Goal: Transaction & Acquisition: Book appointment/travel/reservation

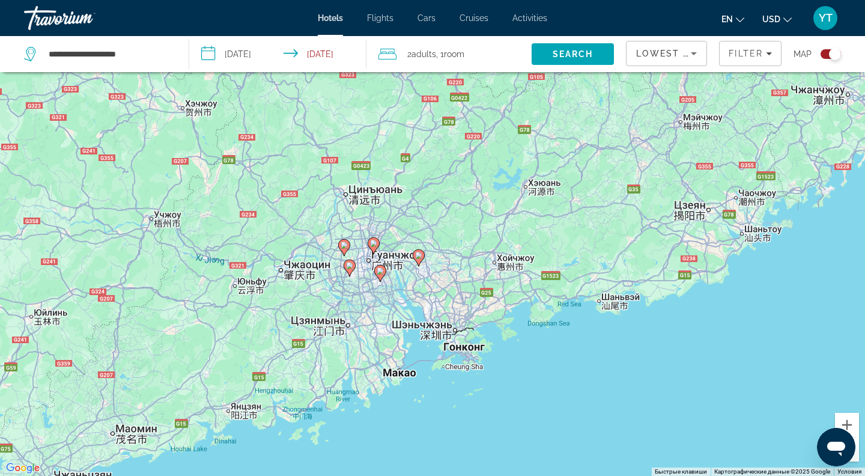
click at [824, 56] on div "Toggle map" at bounding box center [831, 54] width 20 height 10
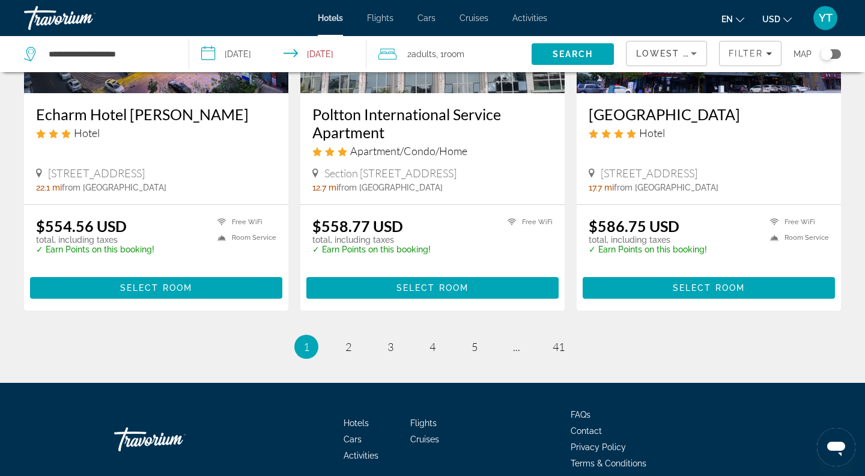
scroll to position [1609, 0]
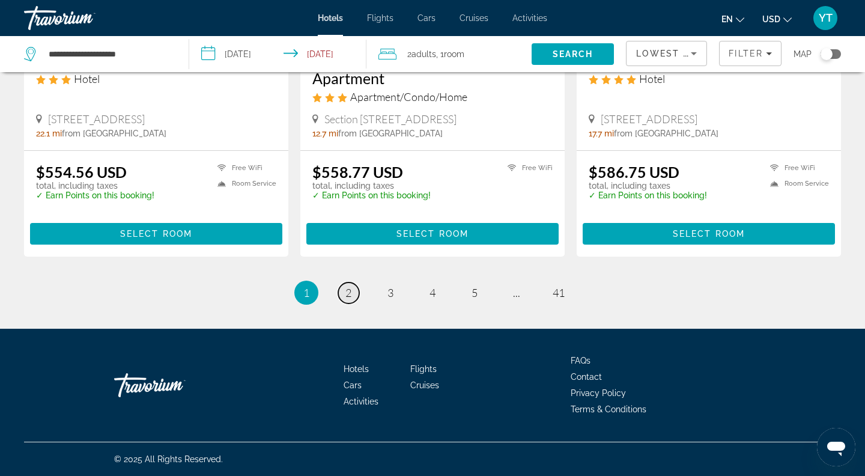
click at [351, 292] on span "2" at bounding box center [348, 292] width 6 height 13
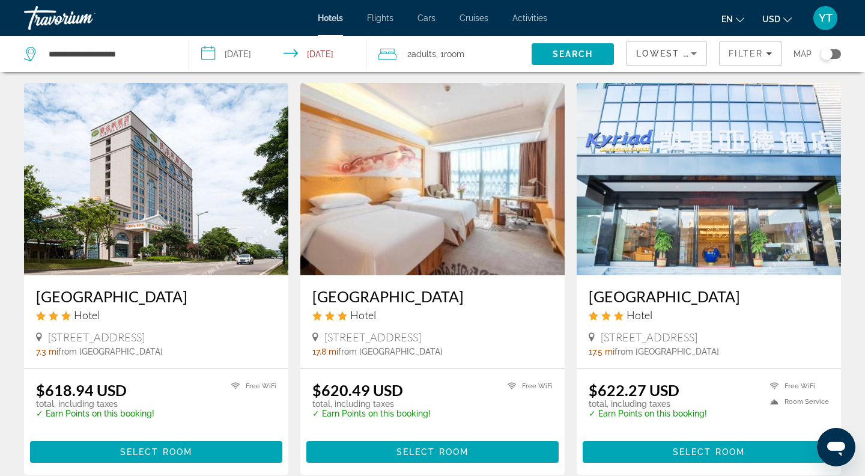
scroll to position [580, 0]
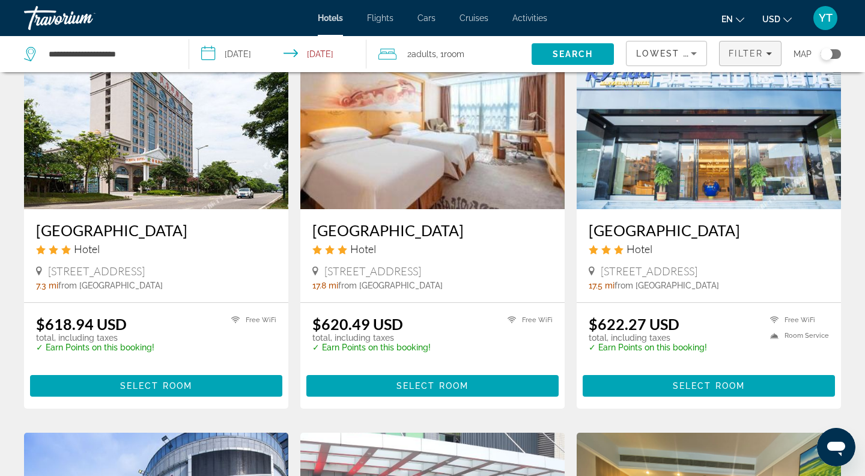
click at [737, 56] on span "Filter" at bounding box center [746, 54] width 34 height 10
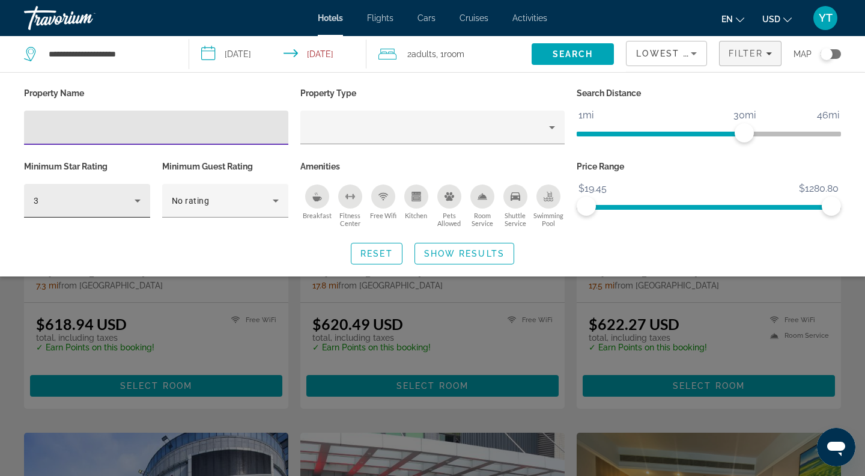
click at [135, 207] on icon "Hotel Filters" at bounding box center [137, 200] width 14 height 14
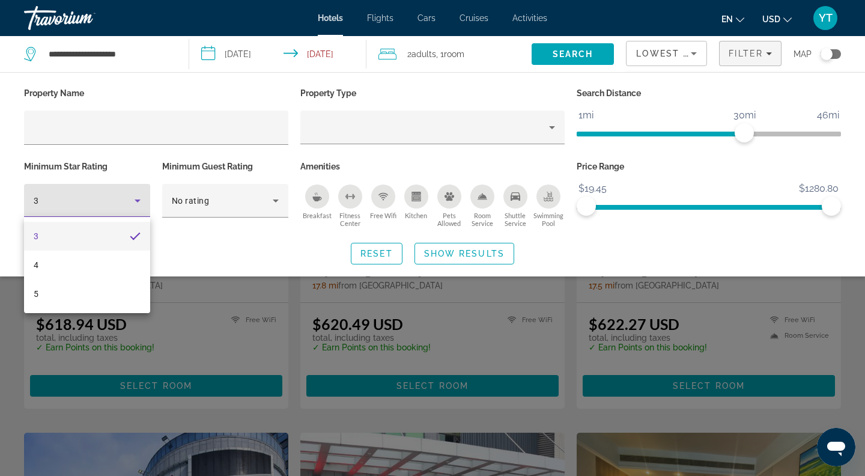
click at [213, 208] on div at bounding box center [432, 238] width 865 height 476
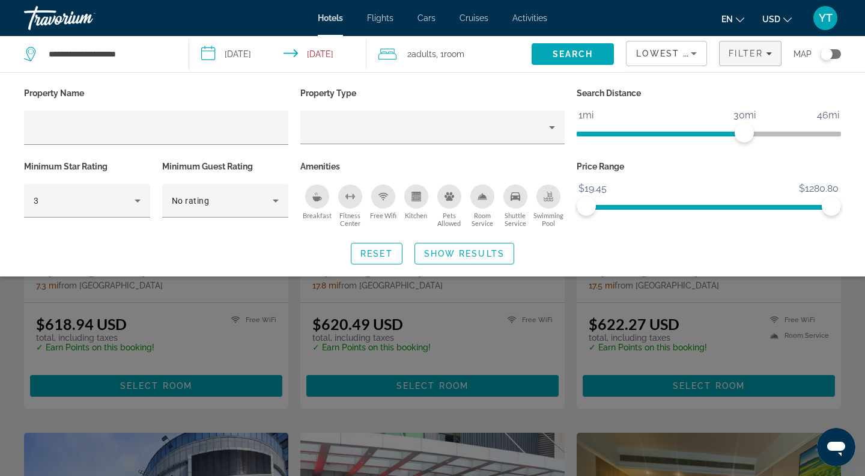
click at [213, 208] on div "No rating" at bounding box center [225, 201] width 107 height 34
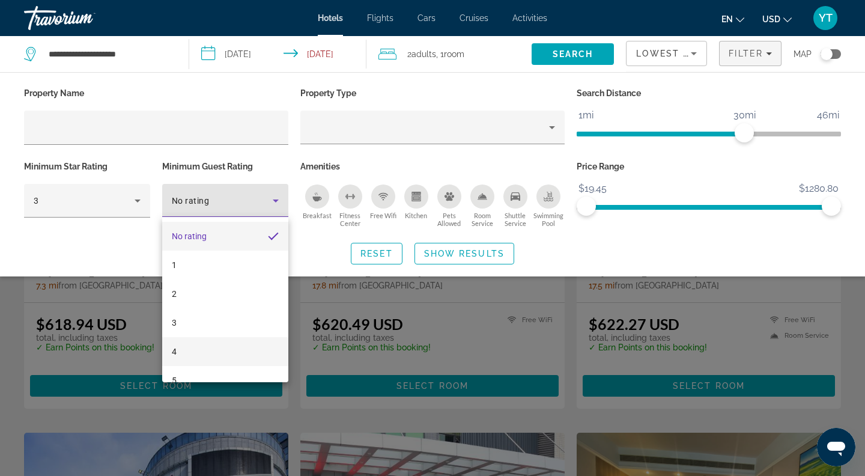
click at [203, 347] on mat-option "4" at bounding box center [225, 351] width 126 height 29
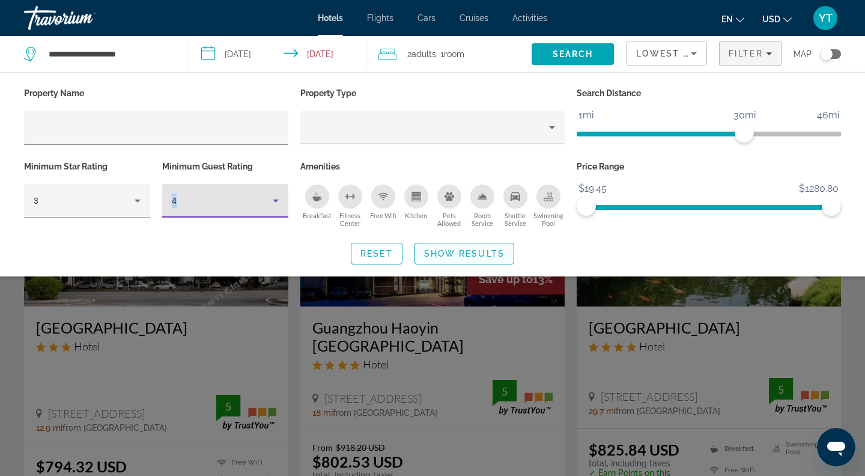
click at [461, 244] on span "Search widget" at bounding box center [464, 253] width 99 height 29
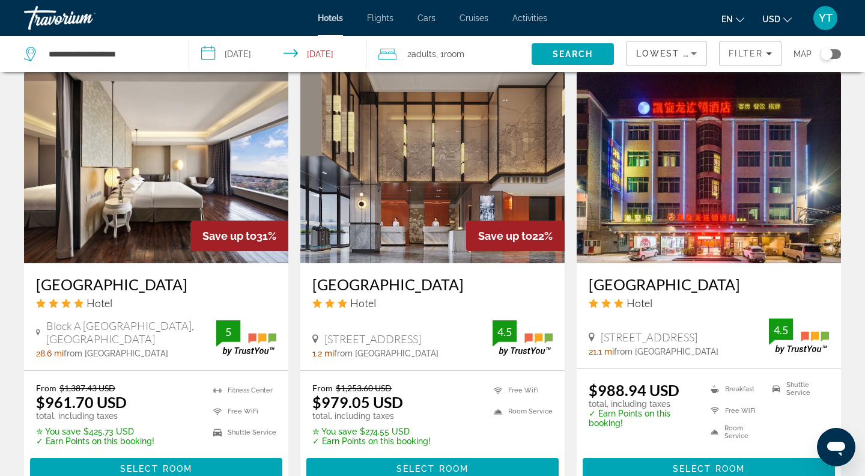
scroll to position [1453, 0]
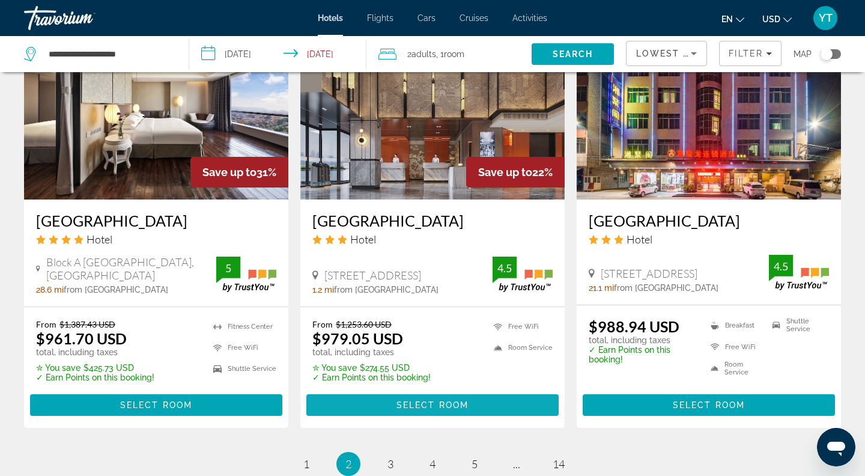
click at [414, 400] on span "Select Room" at bounding box center [432, 405] width 72 height 10
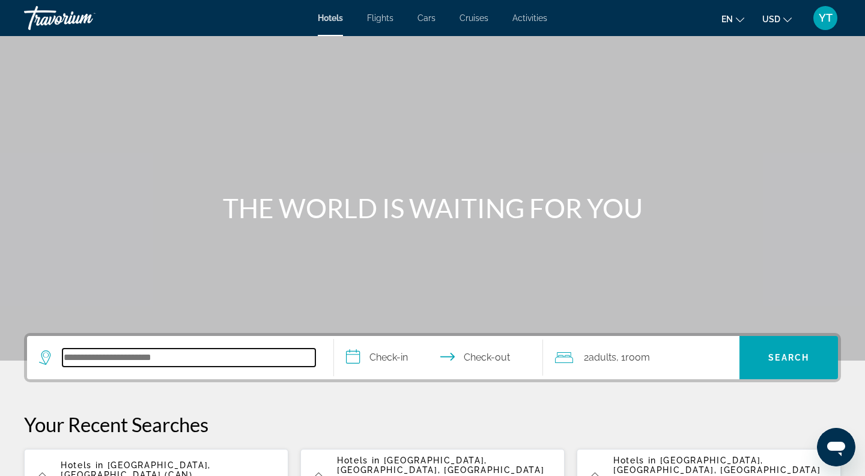
click at [222, 362] on input "Search hotel destination" at bounding box center [188, 357] width 253 height 18
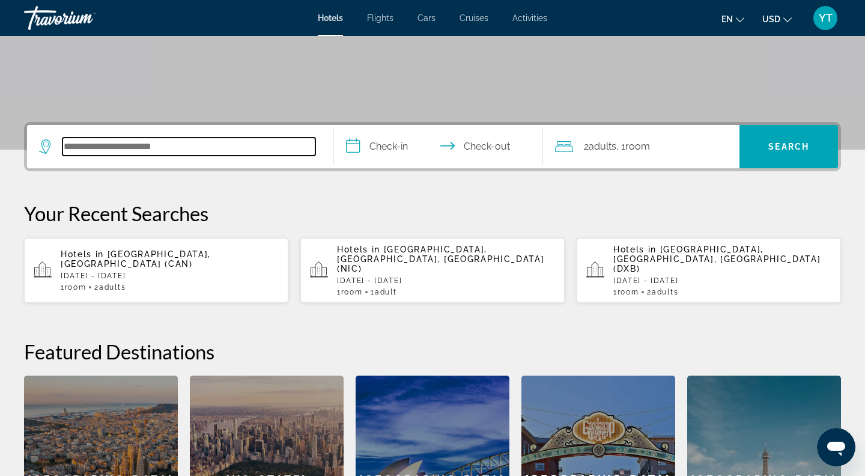
scroll to position [294, 0]
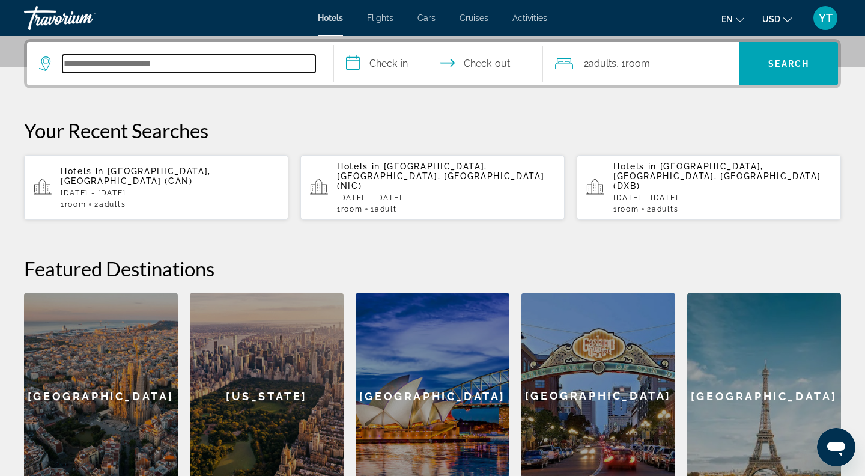
click at [169, 63] on input "Search hotel destination" at bounding box center [188, 64] width 253 height 18
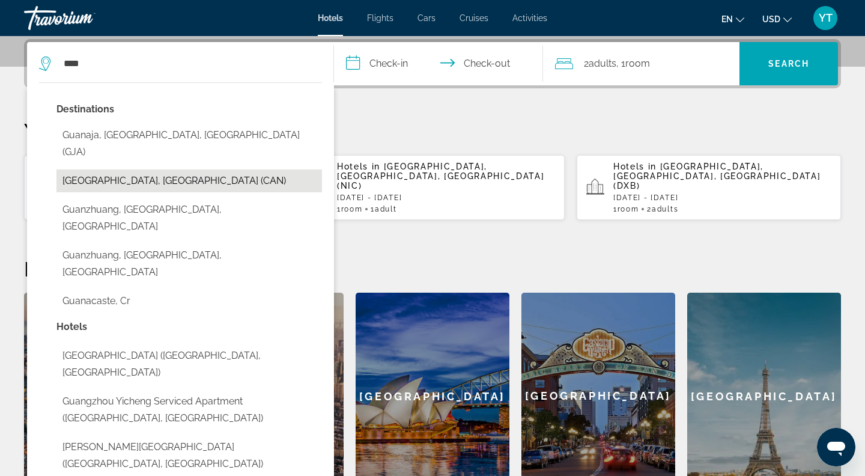
click at [141, 169] on button "[GEOGRAPHIC_DATA], [GEOGRAPHIC_DATA] (CAN)" at bounding box center [189, 180] width 266 height 23
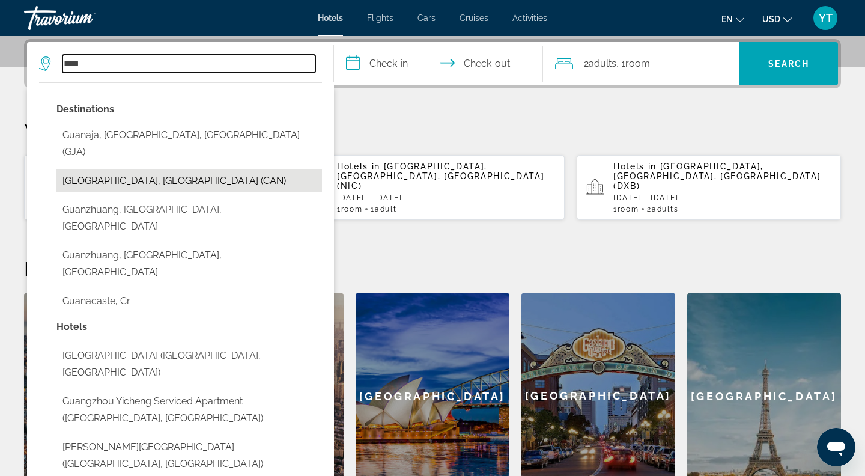
type input "**********"
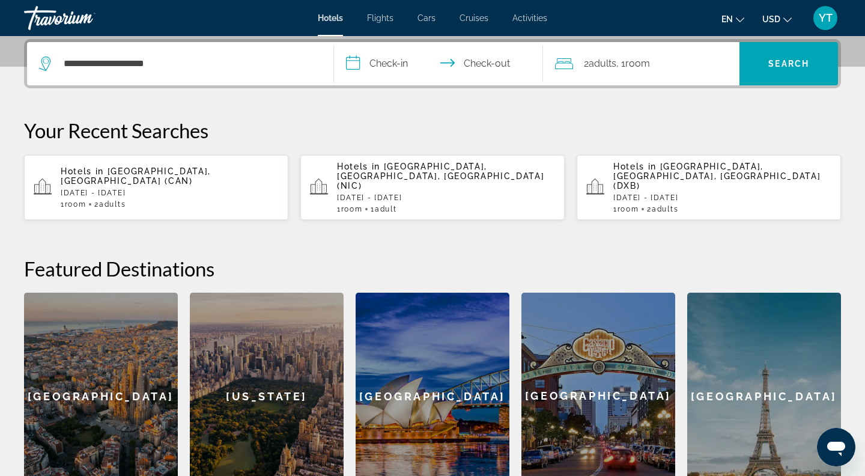
click at [199, 189] on p "[DATE] - [DATE]" at bounding box center [170, 193] width 218 height 8
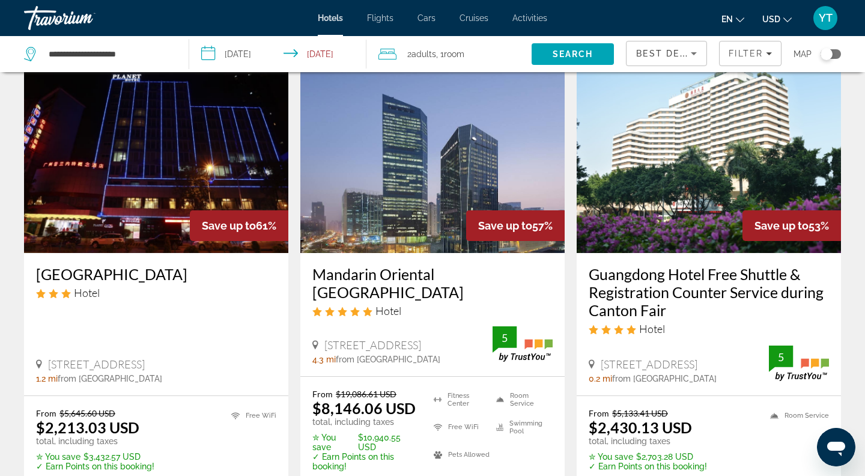
scroll to position [67, 0]
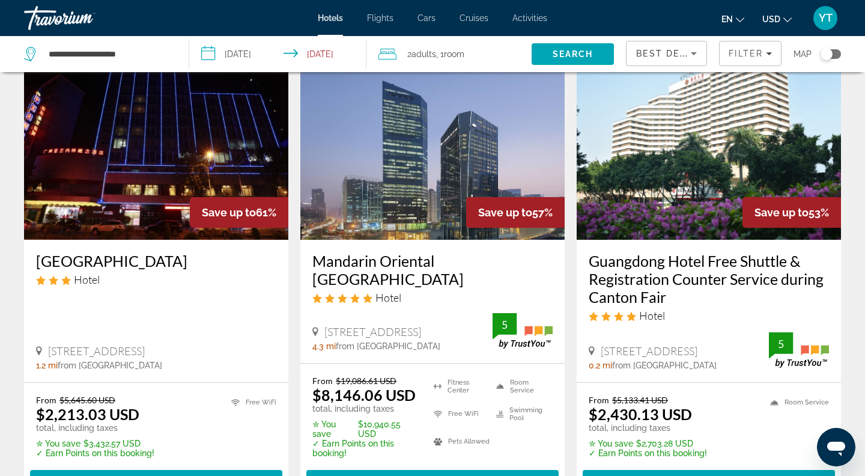
click at [648, 52] on span "Best Deals" at bounding box center [667, 54] width 62 height 10
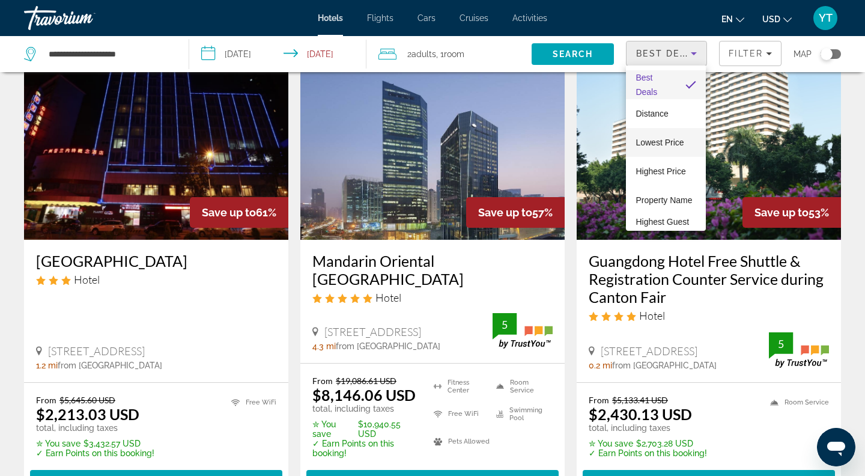
click at [650, 141] on span "Lowest Price" at bounding box center [660, 143] width 48 height 10
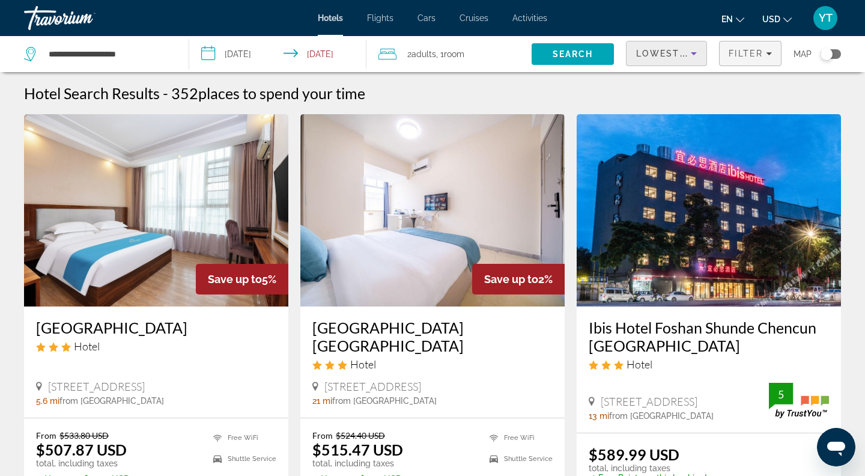
click at [738, 50] on span "Filter" at bounding box center [746, 54] width 34 height 10
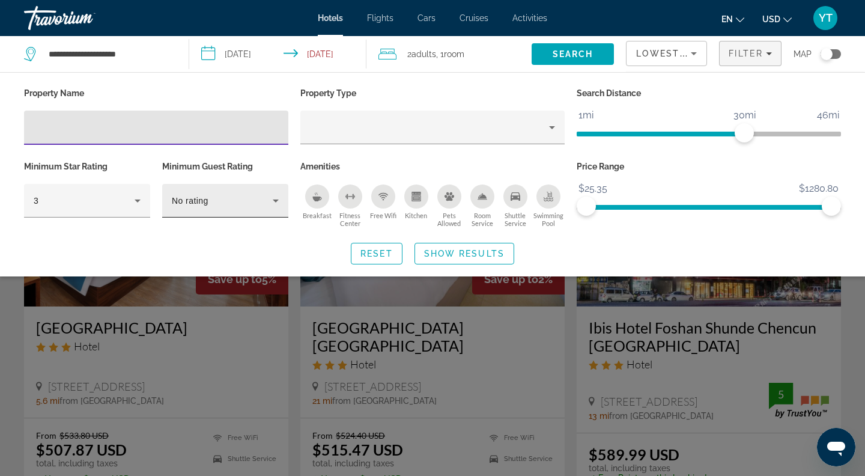
click at [219, 197] on div "No rating" at bounding box center [222, 200] width 101 height 14
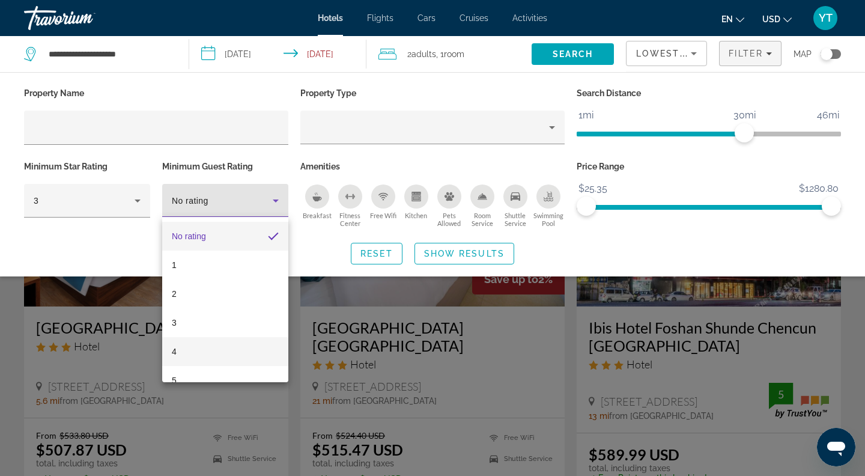
click at [202, 350] on mat-option "4" at bounding box center [225, 351] width 126 height 29
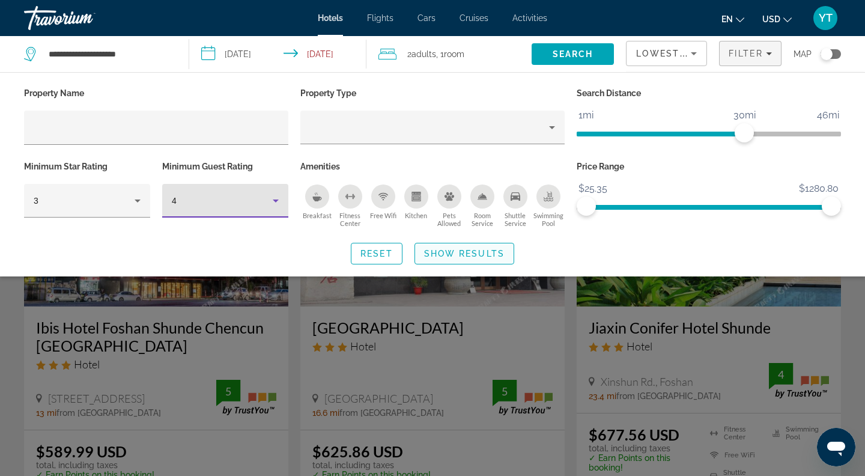
click at [444, 244] on span "Search widget" at bounding box center [464, 253] width 99 height 29
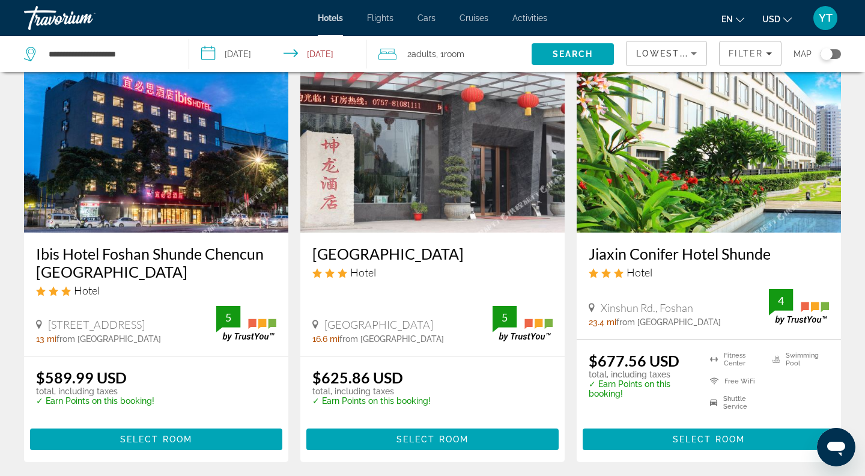
scroll to position [73, 0]
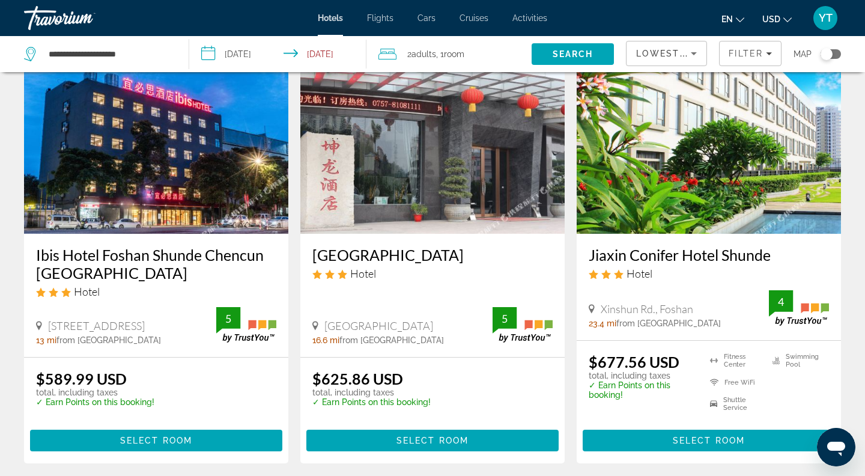
click at [834, 50] on div "Toggle map" at bounding box center [831, 54] width 20 height 10
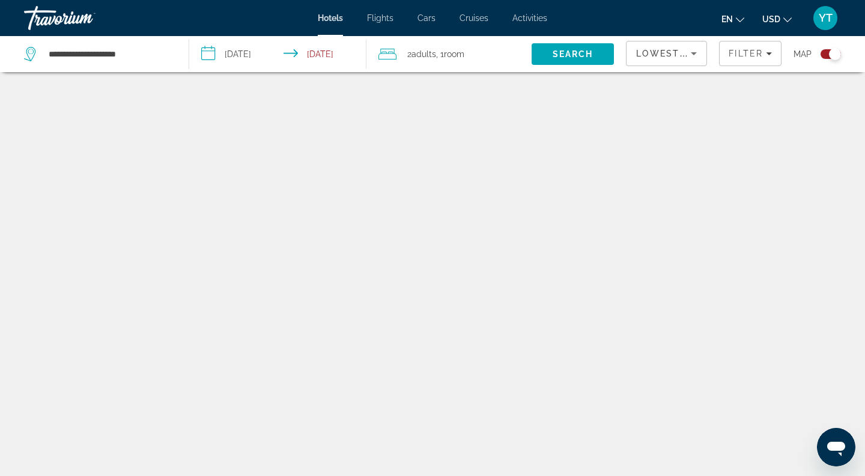
scroll to position [72, 0]
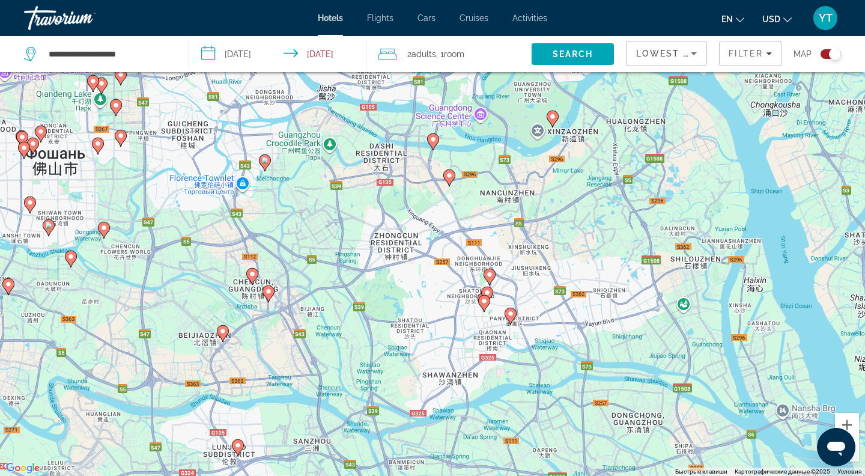
drag, startPoint x: 529, startPoint y: 375, endPoint x: 469, endPoint y: 331, distance: 74.7
click at [469, 331] on div "Чтобы активировать перетаскивание с помощью клавиатуры, нажмите Alt + Ввод. Пос…" at bounding box center [432, 238] width 865 height 476
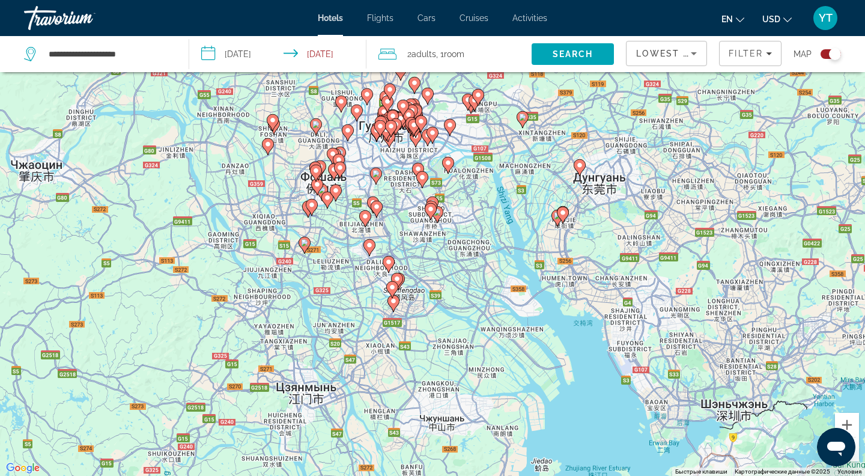
drag, startPoint x: 482, startPoint y: 407, endPoint x: 440, endPoint y: 301, distance: 114.0
click at [440, 301] on div "Чтобы активировать перетаскивание с помощью клавиатуры, нажмите Alt + Ввод. Пос…" at bounding box center [432, 238] width 865 height 476
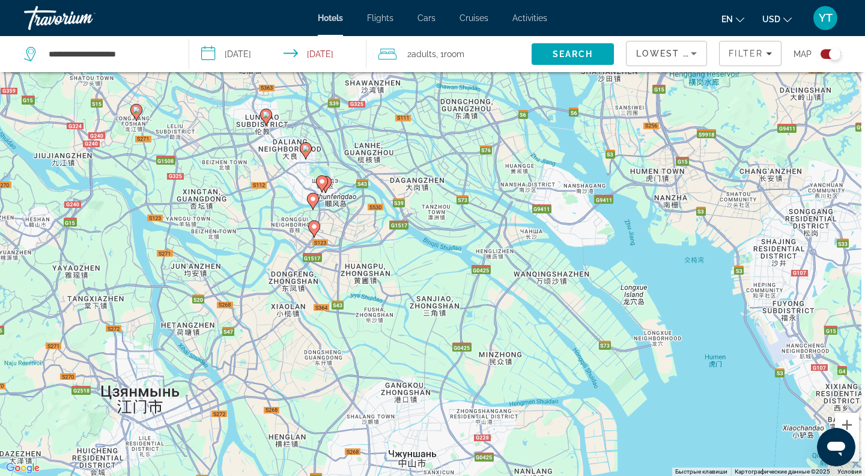
drag, startPoint x: 588, startPoint y: 299, endPoint x: 470, endPoint y: 192, distance: 159.1
click at [470, 192] on div "Чтобы активировать перетаскивание с помощью клавиатуры, нажмите Alt + Ввод. Пос…" at bounding box center [432, 238] width 865 height 476
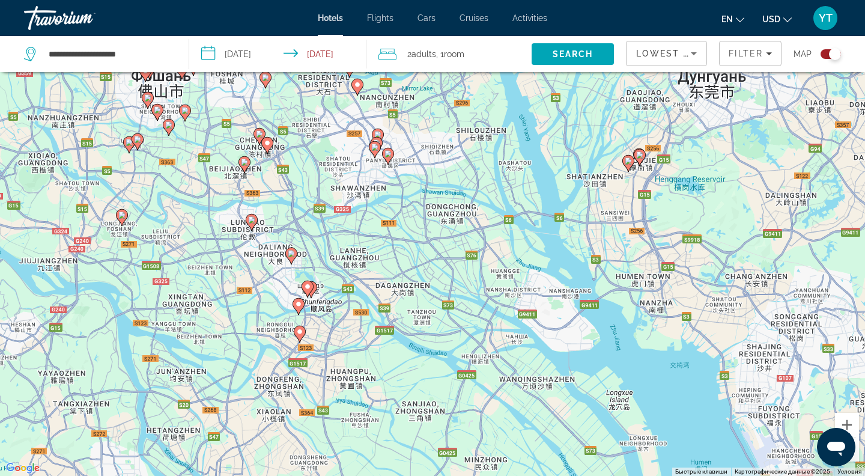
click at [825, 53] on div "Toggle map" at bounding box center [831, 54] width 20 height 10
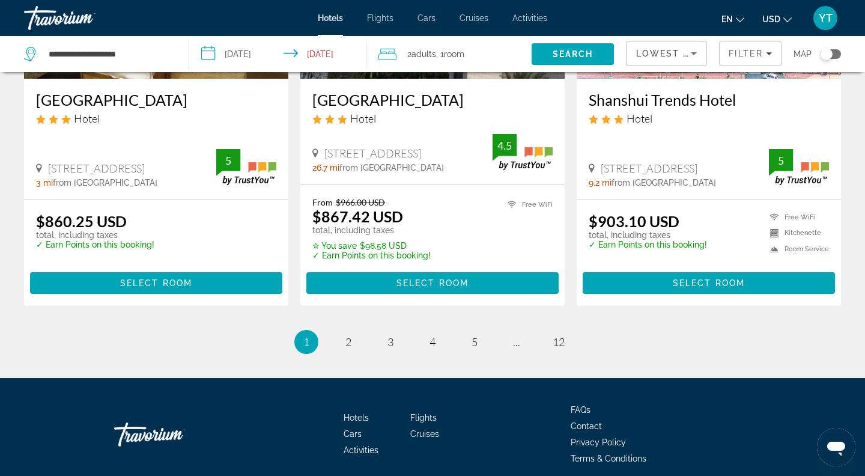
scroll to position [1624, 0]
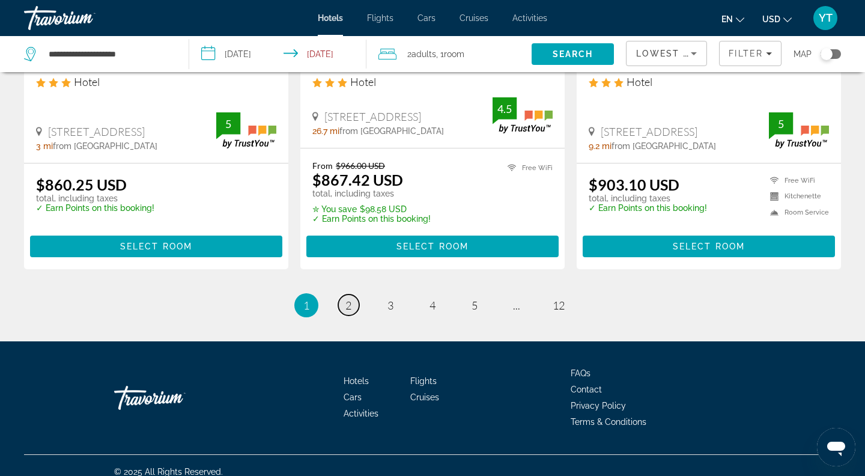
click at [347, 299] on span "2" at bounding box center [348, 305] width 6 height 13
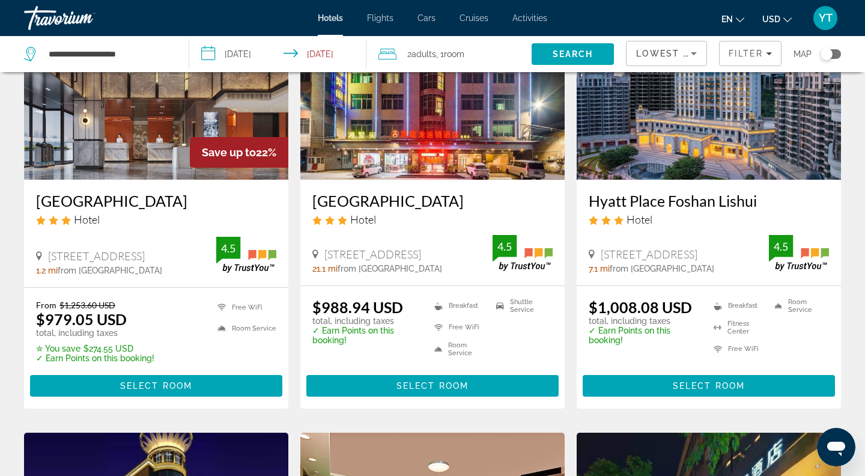
scroll to position [592, 0]
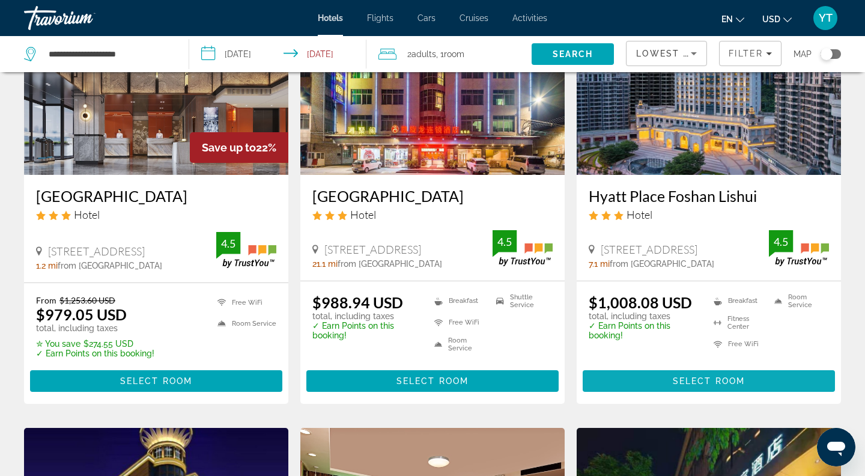
click at [675, 376] on span "Select Room" at bounding box center [709, 381] width 72 height 10
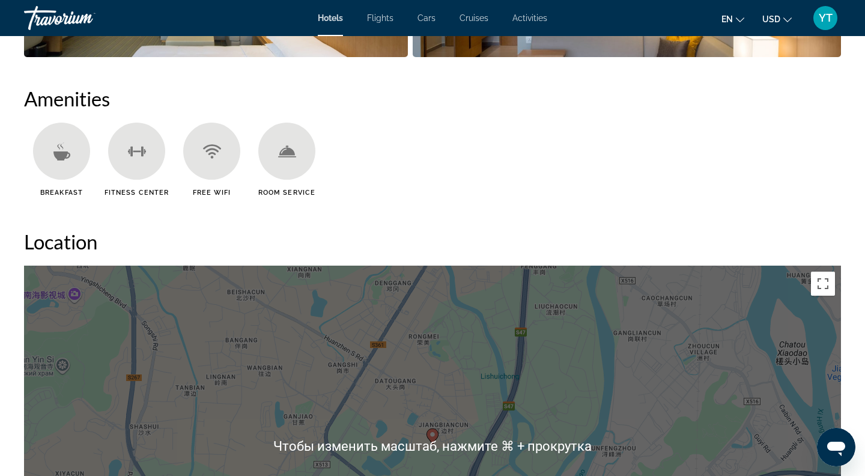
scroll to position [982, 0]
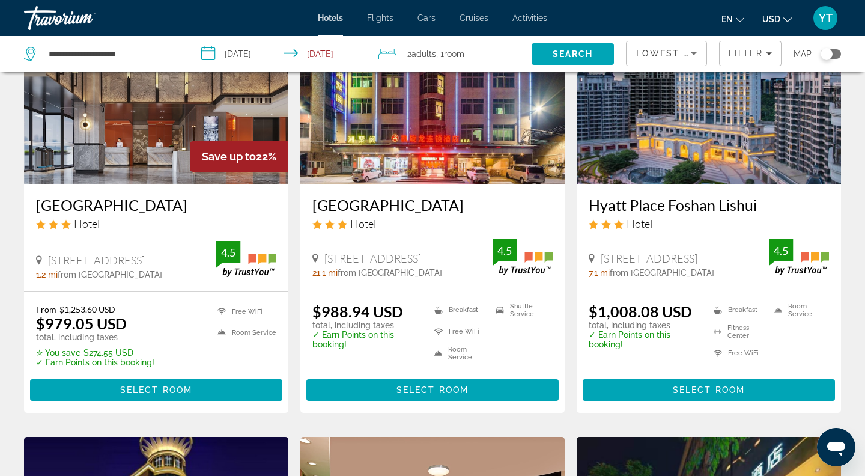
scroll to position [636, 0]
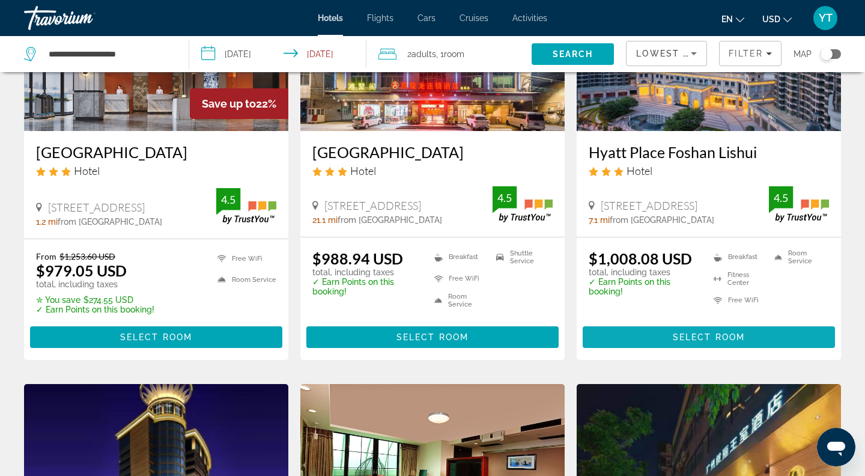
click at [692, 332] on span "Select Room" at bounding box center [709, 337] width 72 height 10
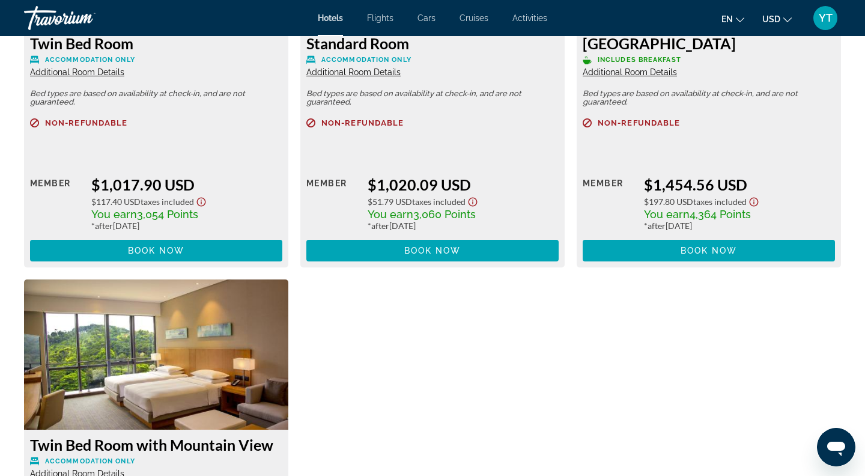
scroll to position [2230, 0]
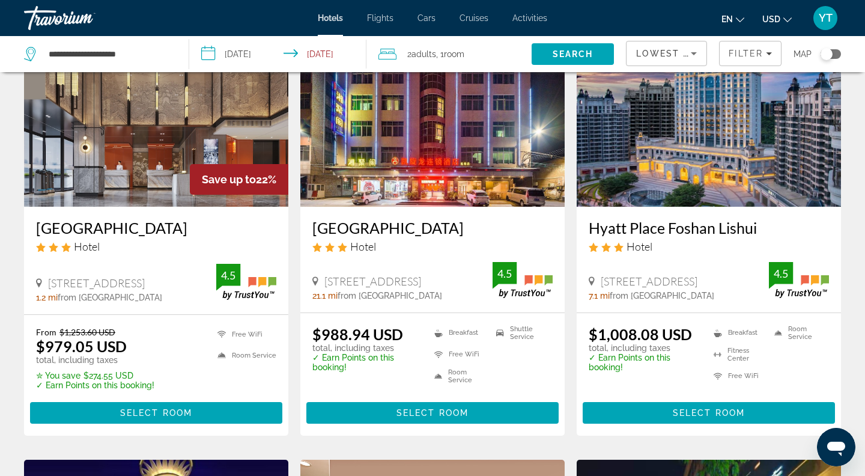
scroll to position [591, 0]
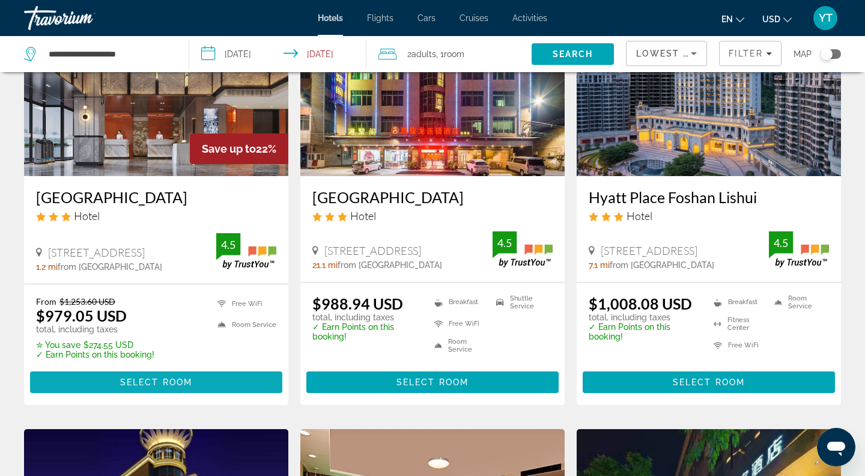
click at [192, 377] on span "Select Room" at bounding box center [156, 382] width 72 height 10
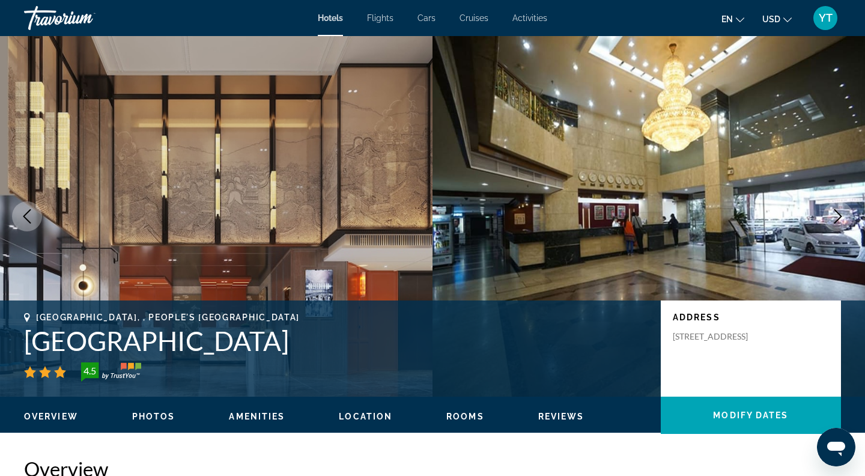
click at [192, 360] on div "[GEOGRAPHIC_DATA], , [GEOGRAPHIC_DATA] [GEOGRAPHIC_DATA] 4.5" at bounding box center [336, 346] width 625 height 69
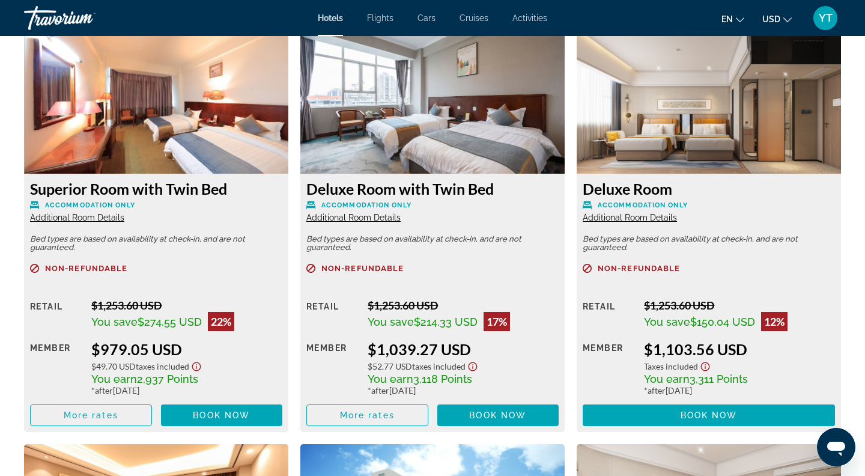
scroll to position [1662, 0]
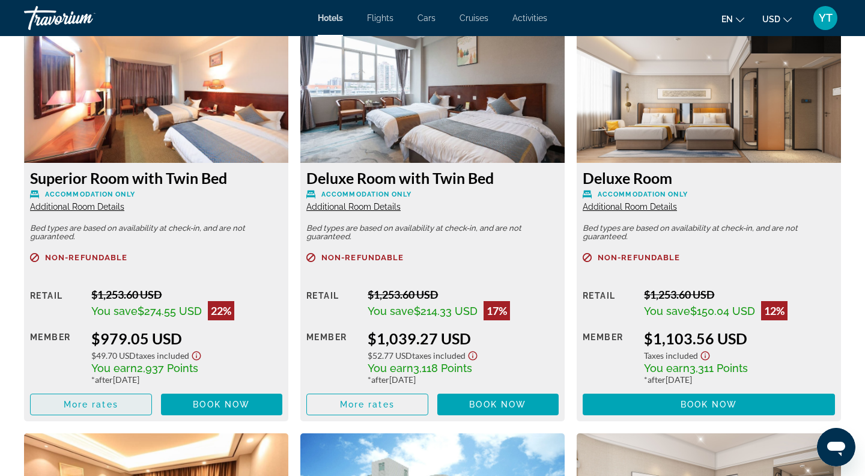
click at [96, 404] on span "More rates" at bounding box center [91, 404] width 55 height 10
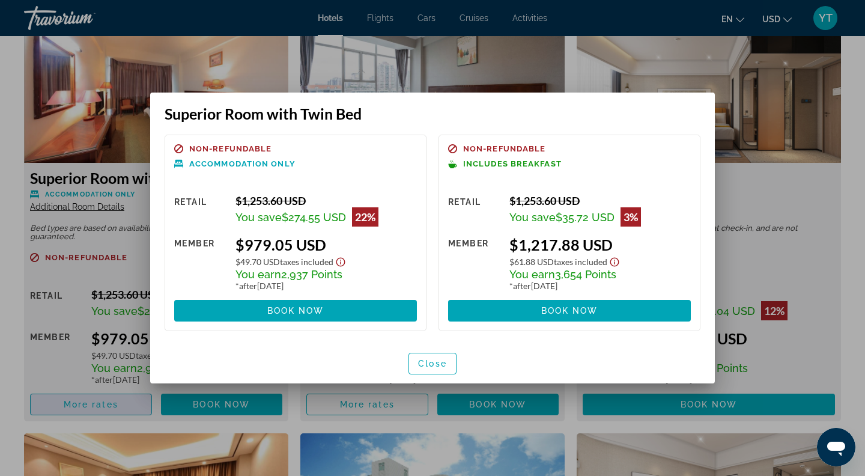
scroll to position [0, 0]
click at [120, 79] on div at bounding box center [432, 238] width 865 height 476
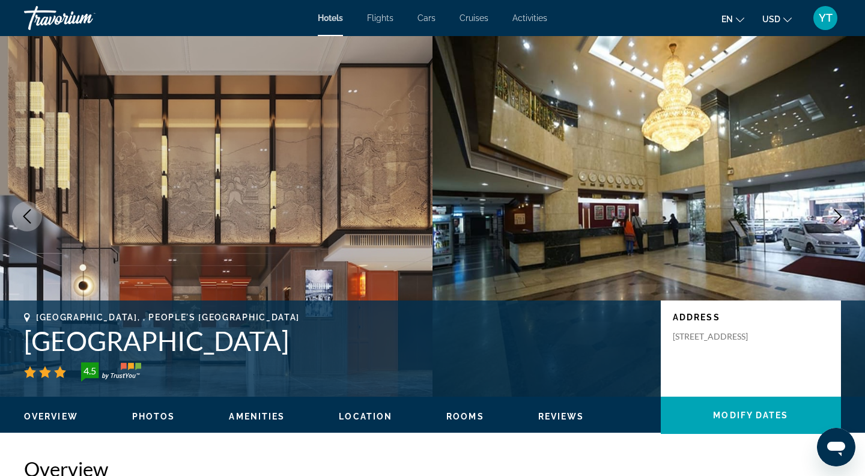
scroll to position [1662, 0]
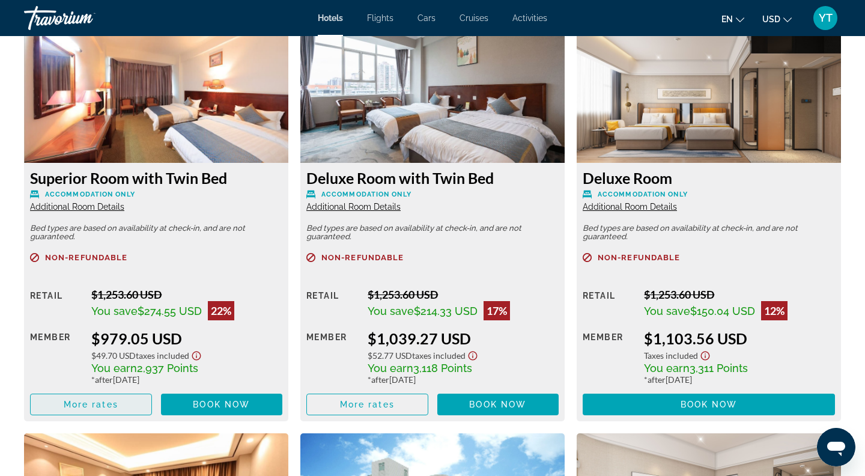
click at [108, 408] on span "More rates" at bounding box center [91, 404] width 55 height 10
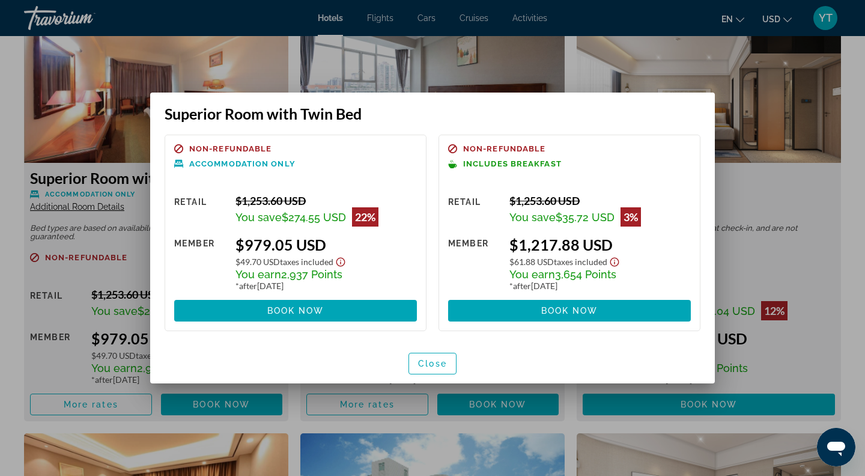
click at [183, 34] on div at bounding box center [432, 238] width 865 height 476
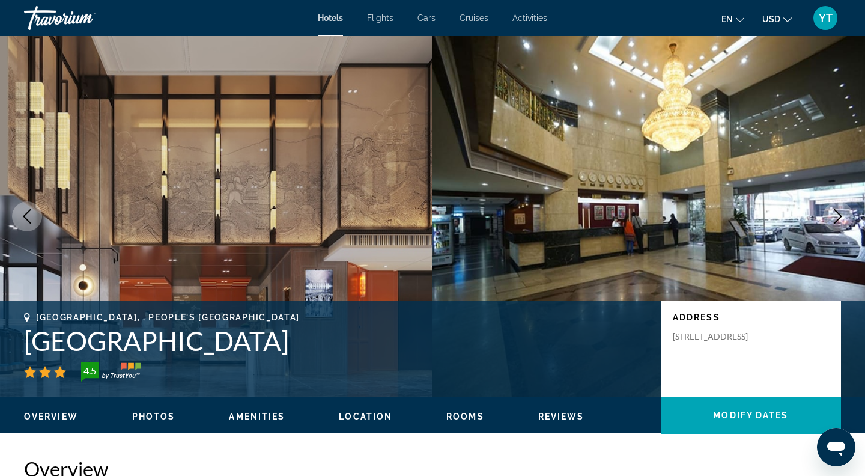
scroll to position [1662, 0]
